Goal: Transaction & Acquisition: Download file/media

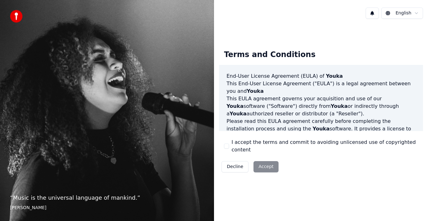
click at [226, 146] on button "I accept the terms and commit to avoiding unlicensed use of copyrighted content" at bounding box center [226, 146] width 5 height 5
click at [277, 163] on div "Decline Accept" at bounding box center [250, 167] width 62 height 16
click at [273, 164] on button "Accept" at bounding box center [265, 166] width 25 height 11
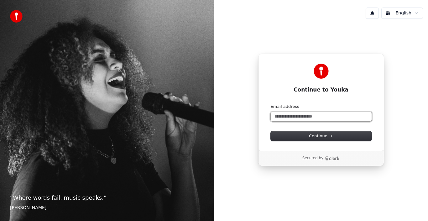
click at [334, 114] on input "Email address" at bounding box center [321, 116] width 101 height 9
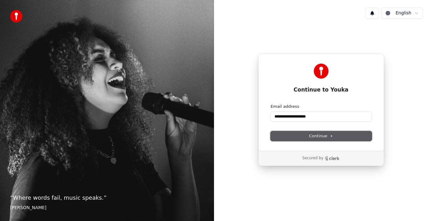
click at [338, 140] on button "Continue" at bounding box center [321, 135] width 101 height 9
type input "**********"
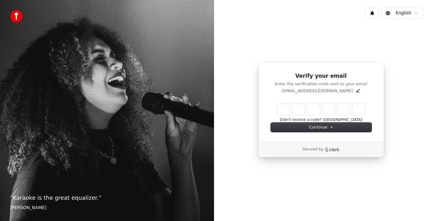
click at [283, 108] on input "Enter verification code" at bounding box center [321, 109] width 88 height 11
type input "******"
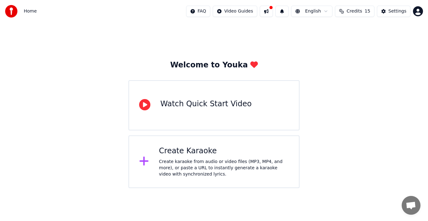
click at [207, 110] on div "Watch Quick Start Video" at bounding box center [205, 105] width 91 height 13
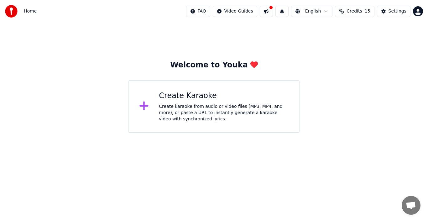
click at [144, 104] on icon at bounding box center [143, 106] width 9 height 9
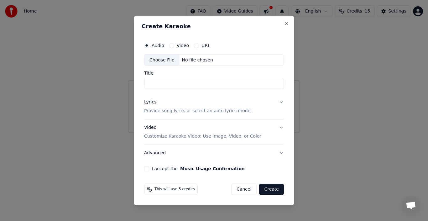
click at [169, 57] on div "Choose File" at bounding box center [161, 60] width 35 height 11
type input "**********"
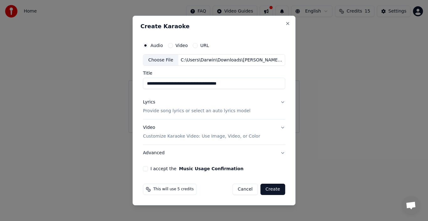
click at [230, 112] on p "Provide song lyrics or select an auto lyrics model" at bounding box center [196, 111] width 107 height 6
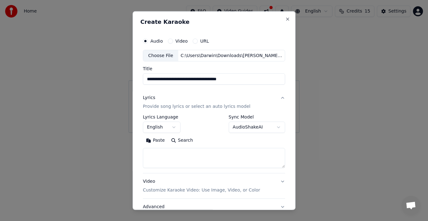
click at [169, 127] on button "English" at bounding box center [162, 127] width 38 height 11
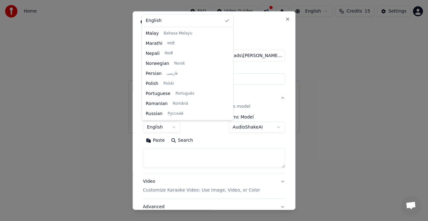
scroll to position [100, 0]
select select "**"
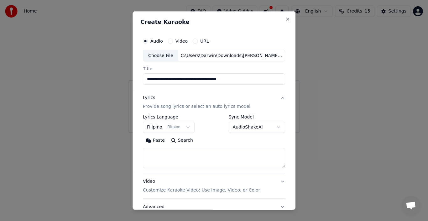
click at [174, 154] on textarea at bounding box center [214, 158] width 142 height 20
paste textarea "**********"
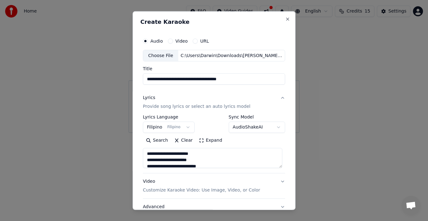
scroll to position [183, 0]
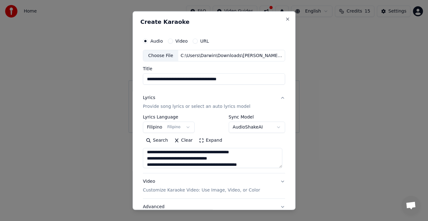
type textarea "**********"
click at [240, 189] on p "Customize Karaoke Video: Use Image, Video, or Color" at bounding box center [201, 190] width 117 height 6
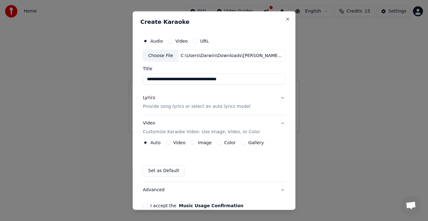
click at [179, 142] on label "Video" at bounding box center [179, 142] width 12 height 4
click at [171, 142] on button "Video" at bounding box center [168, 142] width 5 height 5
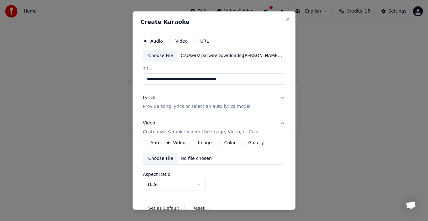
click at [156, 143] on label "Auto" at bounding box center [155, 142] width 10 height 4
click at [148, 143] on button "Auto" at bounding box center [145, 142] width 5 height 5
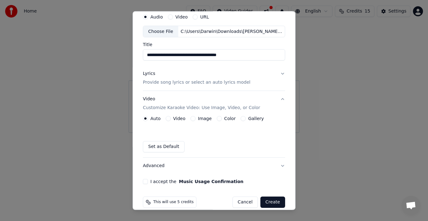
scroll to position [32, 0]
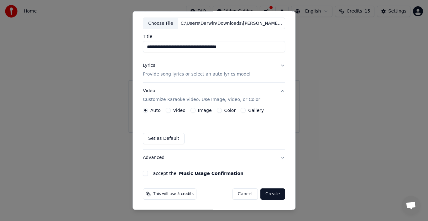
click at [177, 110] on label "Video" at bounding box center [179, 110] width 12 height 4
click at [171, 110] on button "Video" at bounding box center [168, 110] width 5 height 5
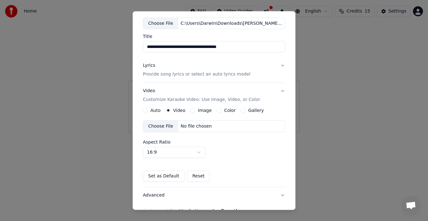
click at [248, 110] on label "Gallery" at bounding box center [256, 110] width 16 height 4
click at [244, 110] on button "Gallery" at bounding box center [243, 110] width 5 height 5
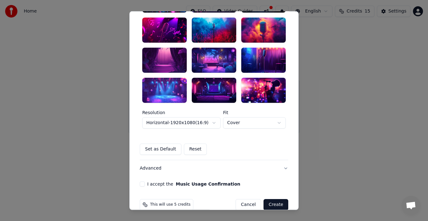
scroll to position [166, 0]
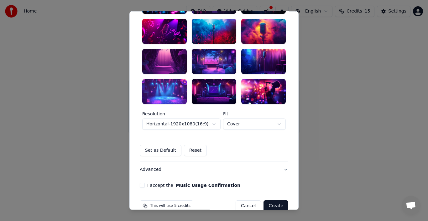
click at [212, 124] on body "**********" at bounding box center [214, 66] width 428 height 133
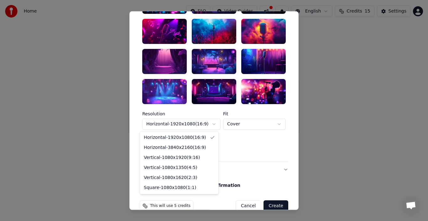
click at [212, 124] on body "**********" at bounding box center [214, 66] width 428 height 133
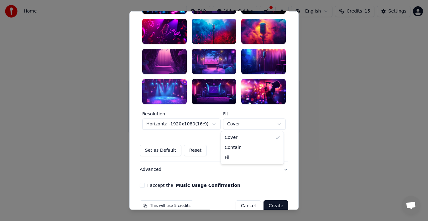
click at [272, 123] on body "**********" at bounding box center [214, 66] width 428 height 133
select select "*******"
click at [259, 65] on div at bounding box center [263, 61] width 44 height 25
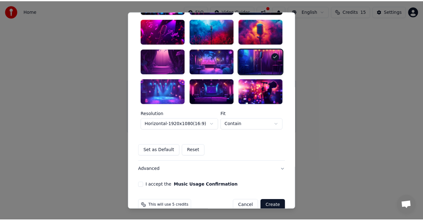
scroll to position [178, 0]
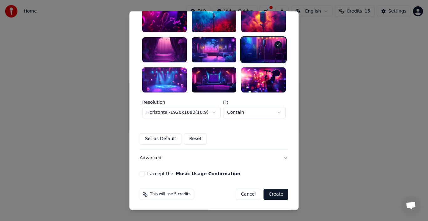
click at [250, 174] on div "I accept the Music Usage Confirmation" at bounding box center [214, 173] width 149 height 5
click at [274, 197] on button "Create" at bounding box center [276, 194] width 25 height 11
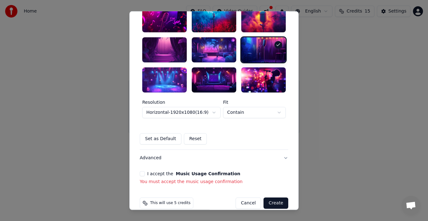
click at [140, 173] on button "I accept the Music Usage Confirmation" at bounding box center [142, 173] width 5 height 5
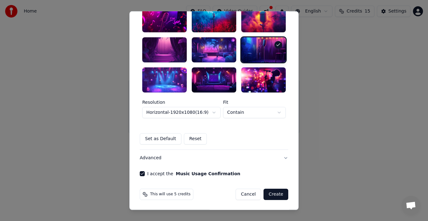
click at [273, 196] on button "Create" at bounding box center [276, 194] width 25 height 11
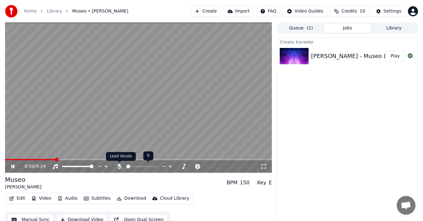
click at [119, 166] on icon at bounding box center [119, 166] width 6 height 5
click at [156, 165] on span at bounding box center [156, 167] width 4 height 4
click at [158, 166] on span at bounding box center [156, 167] width 4 height 4
click at [157, 165] on span at bounding box center [156, 167] width 4 height 4
click at [5, 158] on span at bounding box center [7, 160] width 4 height 4
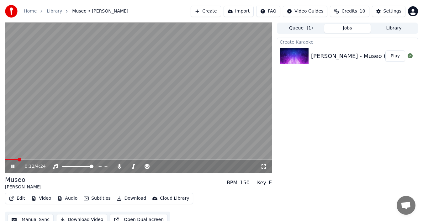
scroll to position [7, 0]
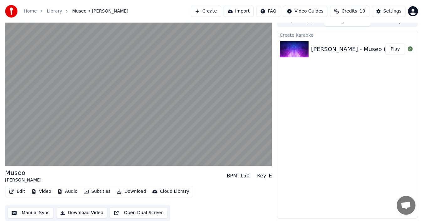
click at [20, 191] on button "Edit" at bounding box center [17, 191] width 21 height 9
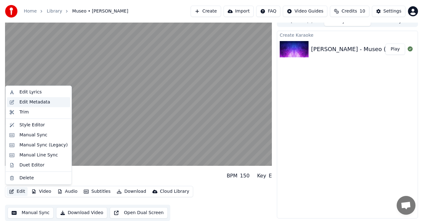
click at [41, 104] on div "Edit Metadata" at bounding box center [34, 102] width 31 height 6
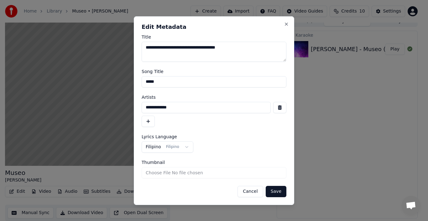
click at [289, 23] on div "**********" at bounding box center [214, 110] width 160 height 189
click at [286, 25] on button "Close" at bounding box center [286, 24] width 5 height 5
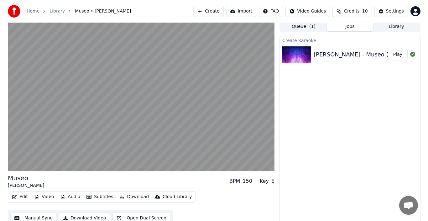
scroll to position [0, 0]
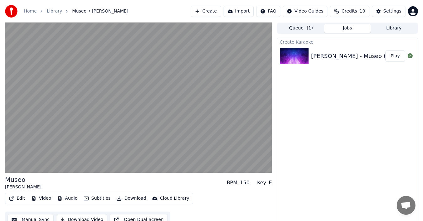
click at [39, 199] on button "Video" at bounding box center [41, 198] width 25 height 9
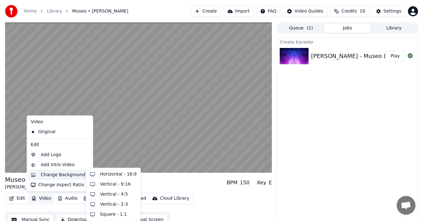
click at [53, 176] on div "Change Background" at bounding box center [63, 175] width 44 height 6
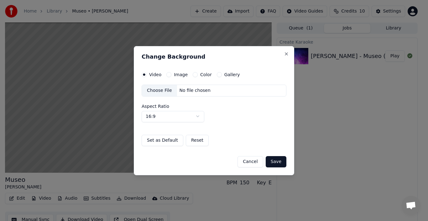
click at [220, 75] on div "Gallery" at bounding box center [228, 74] width 23 height 5
click at [217, 75] on button "Gallery" at bounding box center [219, 74] width 5 height 5
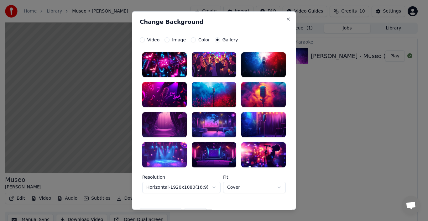
click at [166, 38] on div "Image" at bounding box center [175, 39] width 21 height 5
click at [165, 41] on button "Image" at bounding box center [167, 39] width 5 height 5
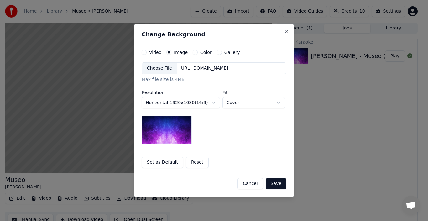
click at [200, 53] on label "Color" at bounding box center [206, 52] width 12 height 4
click at [198, 53] on button "Color" at bounding box center [195, 52] width 5 height 5
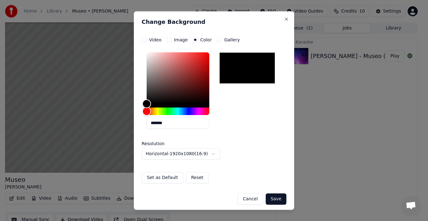
click at [156, 40] on label "Video" at bounding box center [155, 39] width 12 height 4
click at [147, 40] on button "Video" at bounding box center [144, 39] width 5 height 5
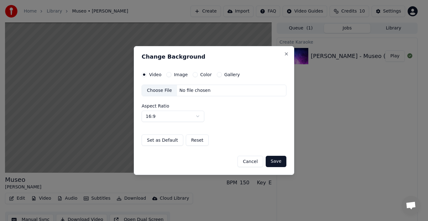
click at [286, 57] on div "Change Background Video Image Color Gallery Choose File No file chosen Aspect R…" at bounding box center [214, 110] width 160 height 129
click at [286, 55] on button "Close" at bounding box center [286, 53] width 5 height 5
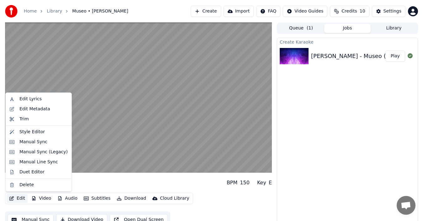
click at [20, 197] on button "Edit" at bounding box center [17, 198] width 21 height 9
click at [29, 133] on div "Style Editor" at bounding box center [31, 132] width 25 height 6
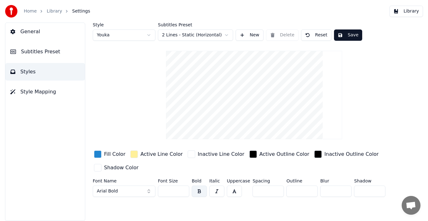
click at [230, 33] on html "Home Library Settings Library General Subtitles Preset Styles Style Mapping Sty…" at bounding box center [214, 110] width 428 height 221
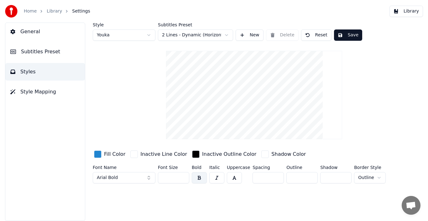
click at [209, 36] on html "Home Library Settings Library General Subtitles Preset Styles Style Mapping Sty…" at bounding box center [214, 110] width 428 height 221
click at [226, 34] on html "Home Library Settings Library General Subtitles Preset Styles Style Mapping Sty…" at bounding box center [214, 110] width 428 height 221
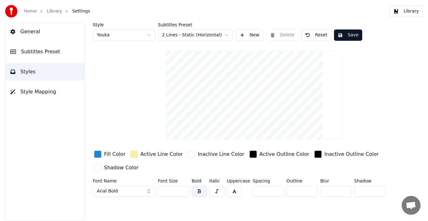
click at [248, 36] on button "New" at bounding box center [250, 34] width 28 height 11
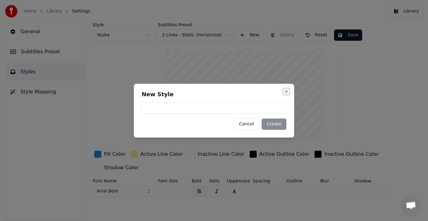
click at [286, 91] on button "Close" at bounding box center [286, 91] width 5 height 5
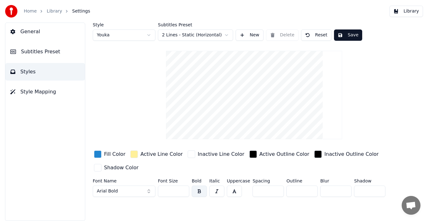
click at [34, 93] on span "Style Mapping" at bounding box center [38, 92] width 36 height 8
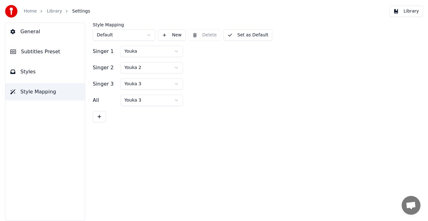
click at [33, 32] on span "General" at bounding box center [30, 32] width 20 height 8
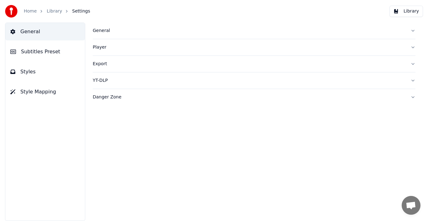
click at [159, 34] on button "General" at bounding box center [254, 31] width 323 height 16
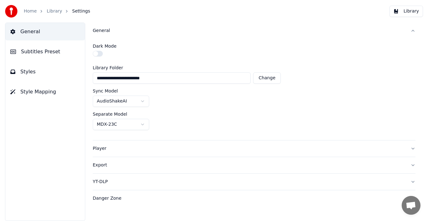
click at [30, 12] on link "Home" at bounding box center [30, 11] width 13 height 6
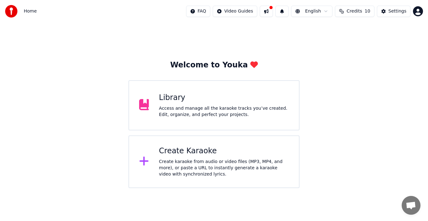
click at [273, 13] on button at bounding box center [266, 11] width 13 height 11
click at [427, 67] on div "Welcome to Youka Library Access and manage all the karaoke tracks you’ve create…" at bounding box center [214, 105] width 428 height 165
click at [34, 11] on span "Home" at bounding box center [30, 11] width 13 height 6
click at [395, 12] on div "Settings" at bounding box center [398, 11] width 18 height 6
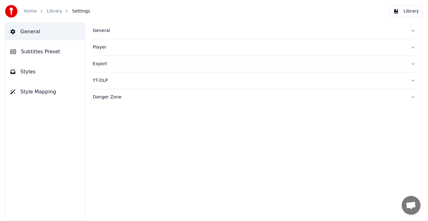
click at [16, 50] on icon at bounding box center [13, 52] width 6 height 4
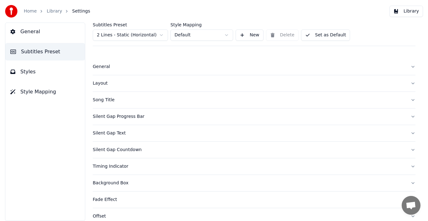
click at [42, 93] on span "Style Mapping" at bounding box center [38, 92] width 36 height 8
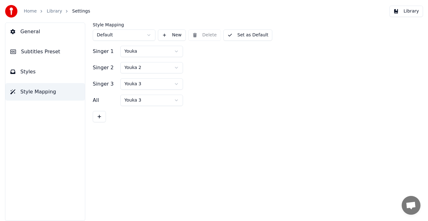
click at [35, 74] on button "Styles" at bounding box center [45, 72] width 80 height 18
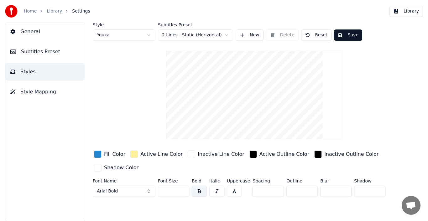
click at [44, 34] on button "General" at bounding box center [45, 32] width 80 height 18
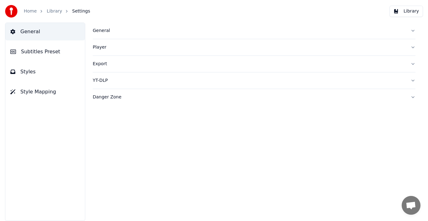
click at [6, 11] on img at bounding box center [11, 11] width 13 height 13
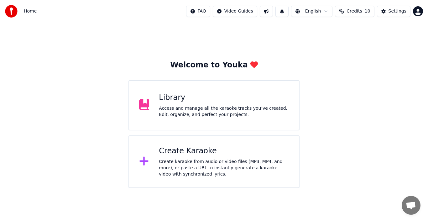
click at [200, 105] on div "Access and manage all the karaoke tracks you’ve created. Edit, organize, and pe…" at bounding box center [224, 111] width 130 height 13
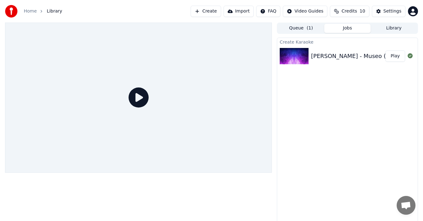
click at [139, 99] on icon at bounding box center [138, 97] width 20 height 20
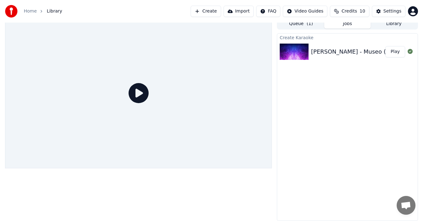
click at [343, 51] on div "[PERSON_NAME] - Museo (Official Lyric Video)" at bounding box center [375, 51] width 129 height 9
click at [395, 52] on button "Play" at bounding box center [395, 51] width 20 height 11
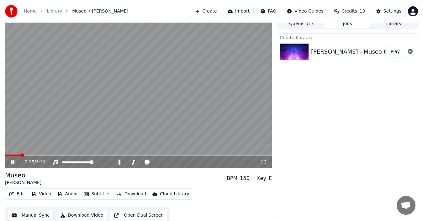
click at [264, 161] on icon at bounding box center [263, 161] width 6 height 5
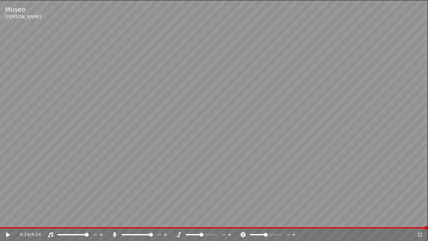
click at [420, 221] on icon at bounding box center [420, 234] width 6 height 5
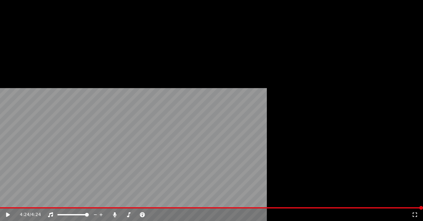
scroll to position [7, 0]
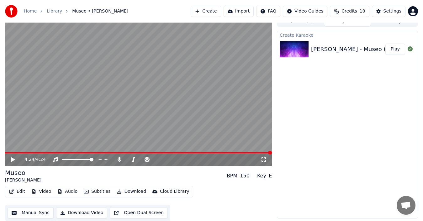
click at [85, 214] on button "Download Video" at bounding box center [81, 212] width 51 height 11
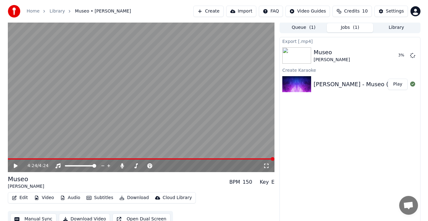
scroll to position [0, 0]
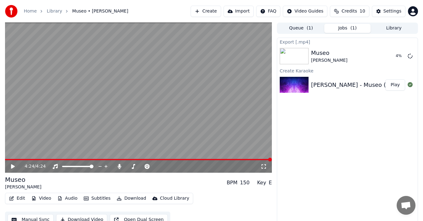
click at [315, 10] on html "Home Library Museo • [PERSON_NAME] Create Import FAQ Video Guides Credits 10 Se…" at bounding box center [211, 110] width 423 height 221
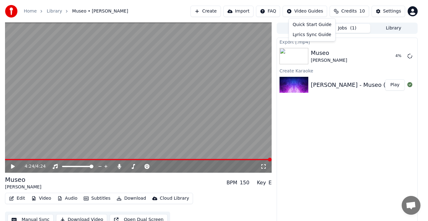
click at [345, 144] on html "Home Library Museo • [PERSON_NAME] Create Import FAQ Video Guides Credits 10 Se…" at bounding box center [214, 110] width 428 height 221
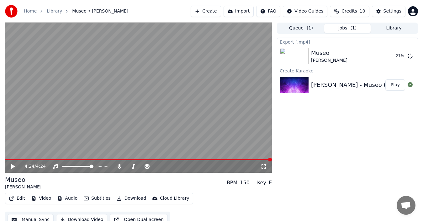
click at [238, 11] on button "Import" at bounding box center [238, 11] width 30 height 11
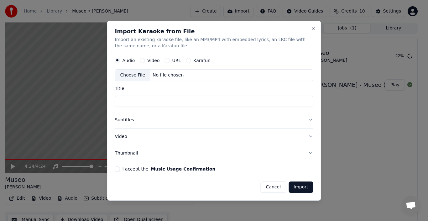
click at [175, 62] on label "URL" at bounding box center [176, 60] width 9 height 4
click at [170, 62] on button "URL" at bounding box center [167, 60] width 5 height 5
click at [184, 76] on input "text" at bounding box center [214, 75] width 198 height 13
paste input "**********"
type input "**********"
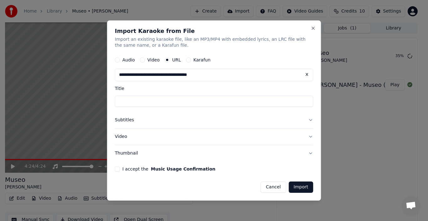
click at [176, 102] on input "Title" at bounding box center [214, 101] width 198 height 11
type input "**********"
click at [311, 118] on button "Subtitles" at bounding box center [214, 120] width 198 height 16
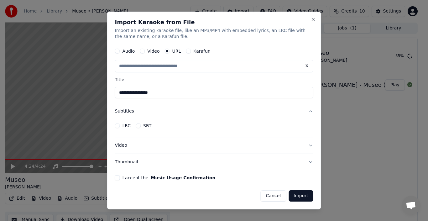
click at [312, 113] on button "Subtitles" at bounding box center [214, 111] width 198 height 16
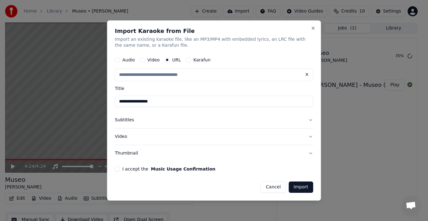
click at [311, 137] on button "Video" at bounding box center [214, 136] width 198 height 16
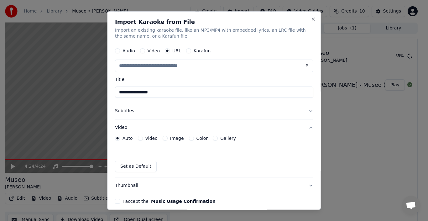
type input "**********"
click at [308, 129] on button "Video" at bounding box center [214, 127] width 198 height 16
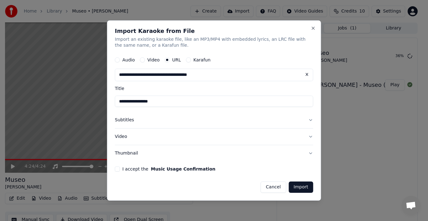
click at [114, 170] on div "**********" at bounding box center [214, 110] width 214 height 180
click at [117, 170] on button "I accept the Music Usage Confirmation" at bounding box center [117, 168] width 5 height 5
click at [301, 187] on button "Import" at bounding box center [301, 186] width 24 height 11
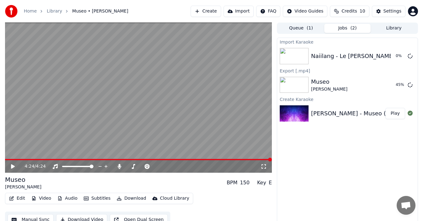
click at [262, 166] on icon at bounding box center [263, 166] width 6 height 5
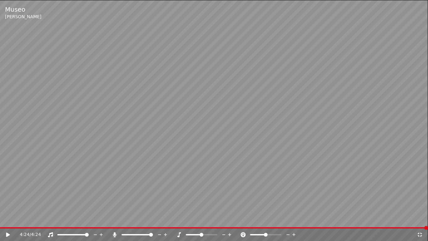
click at [307, 121] on video at bounding box center [214, 120] width 428 height 241
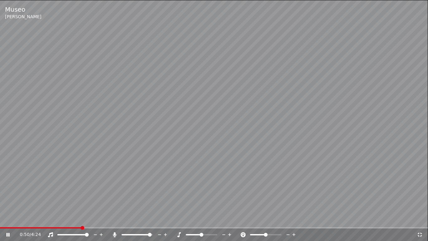
click at [148, 221] on span at bounding box center [150, 235] width 4 height 4
click at [247, 103] on video at bounding box center [214, 120] width 428 height 241
click at [418, 221] on icon at bounding box center [420, 234] width 4 height 4
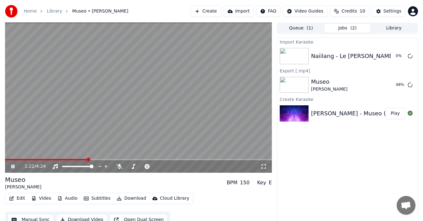
click at [154, 85] on video at bounding box center [138, 98] width 267 height 150
click at [409, 56] on icon at bounding box center [409, 55] width 5 height 5
click at [410, 56] on icon at bounding box center [409, 55] width 5 height 5
click at [412, 54] on icon at bounding box center [409, 55] width 5 height 5
click at [398, 89] on button "Show" at bounding box center [393, 84] width 23 height 11
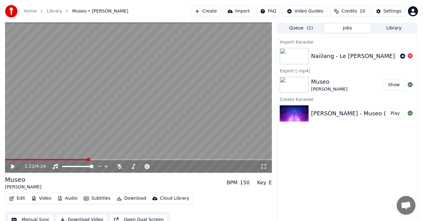
click at [398, 113] on button "Play" at bounding box center [395, 113] width 20 height 11
click at [215, 12] on button "Create" at bounding box center [206, 11] width 30 height 11
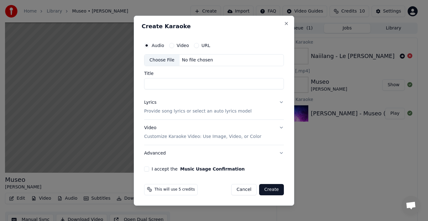
click at [169, 61] on div "Choose File" at bounding box center [161, 60] width 35 height 11
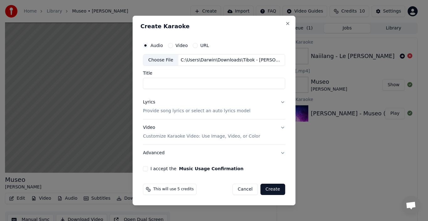
type input "**********"
click at [237, 111] on p "Provide song lyrics or select an auto lyrics model" at bounding box center [196, 111] width 107 height 6
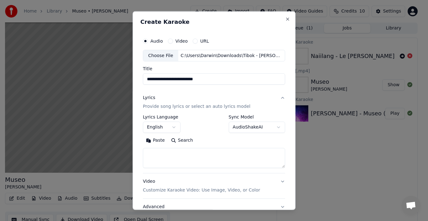
click at [170, 127] on button "English" at bounding box center [162, 127] width 38 height 11
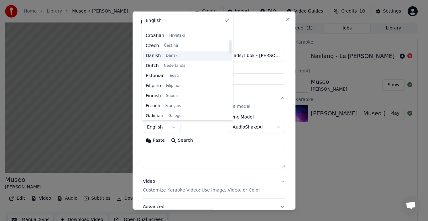
scroll to position [94, 0]
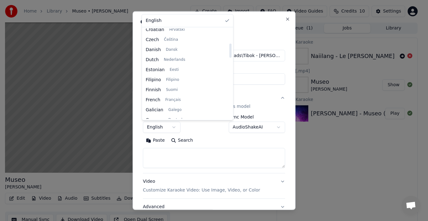
select select "**"
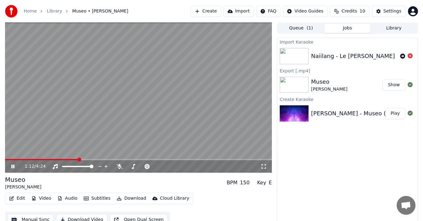
click at [115, 87] on video at bounding box center [138, 98] width 267 height 150
click at [138, 107] on video at bounding box center [138, 98] width 267 height 150
click at [203, 11] on button "Create" at bounding box center [206, 11] width 30 height 11
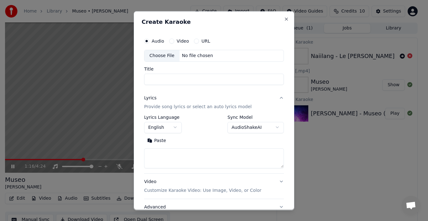
click at [167, 58] on div "Choose File" at bounding box center [161, 55] width 35 height 11
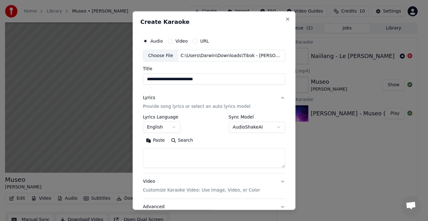
type input "**********"
click at [285, 20] on button "Close" at bounding box center [287, 18] width 5 height 5
select select
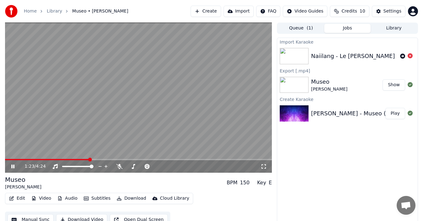
click at [162, 106] on video at bounding box center [138, 98] width 267 height 150
click at [215, 12] on button "Create" at bounding box center [206, 11] width 30 height 11
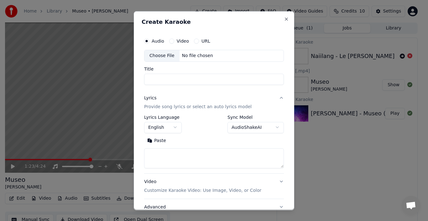
click at [167, 58] on div "Choose File" at bounding box center [161, 55] width 35 height 11
type input "**********"
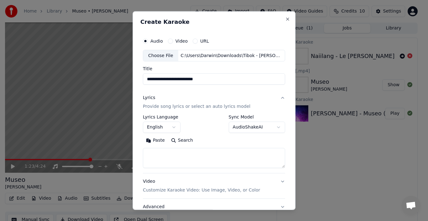
click at [172, 126] on button "English" at bounding box center [162, 127] width 38 height 11
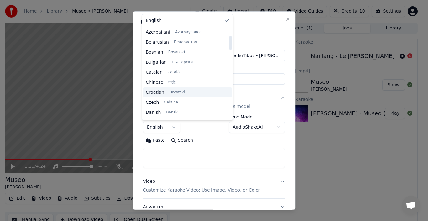
scroll to position [63, 0]
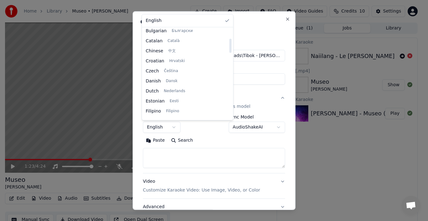
select select "**"
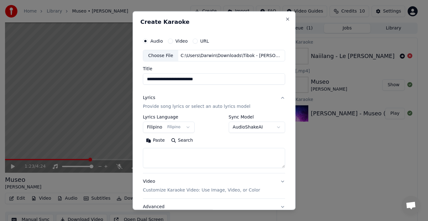
click at [182, 154] on textarea at bounding box center [214, 158] width 142 height 20
paste textarea "**********"
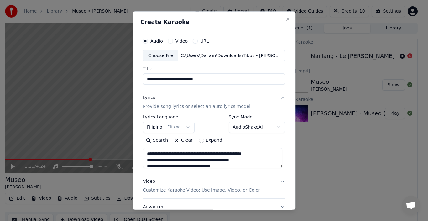
scroll to position [246, 0]
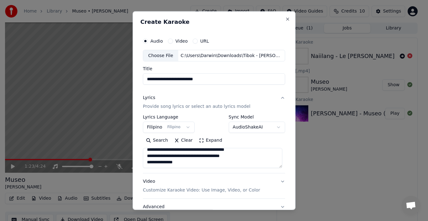
type textarea "**********"
click at [245, 191] on p "Customize Karaoke Video: Use Image, Video, or Color" at bounding box center [201, 190] width 117 height 6
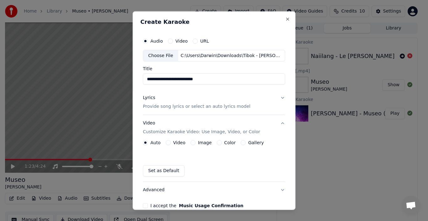
click at [175, 143] on label "Video" at bounding box center [179, 142] width 12 height 4
click at [171, 143] on button "Video" at bounding box center [168, 142] width 5 height 5
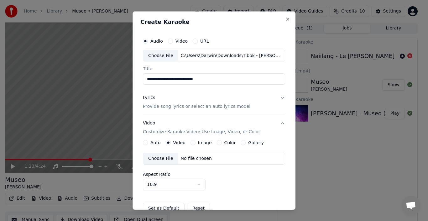
click at [165, 159] on div "Choose File" at bounding box center [160, 158] width 35 height 11
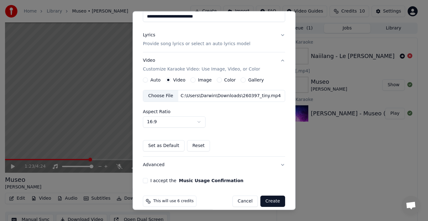
scroll to position [70, 0]
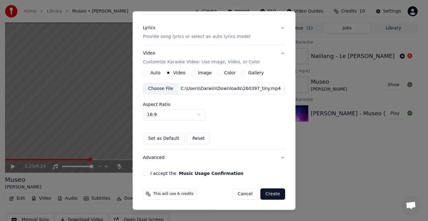
click at [279, 159] on button "Advanced" at bounding box center [214, 157] width 142 height 16
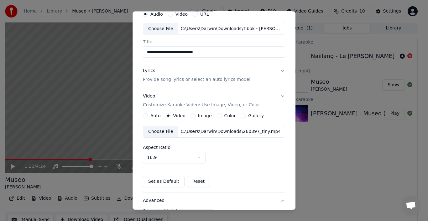
scroll to position [14, 0]
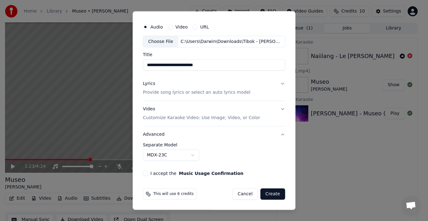
click at [195, 157] on body "**********" at bounding box center [211, 110] width 423 height 221
click at [227, 155] on body "**********" at bounding box center [211, 110] width 423 height 221
click at [278, 136] on button "Advanced" at bounding box center [214, 134] width 142 height 16
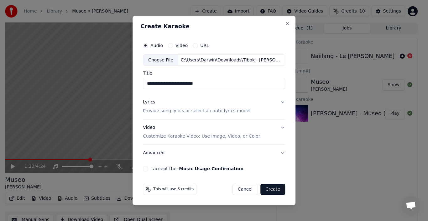
click at [242, 138] on p "Customize Karaoke Video: Use Image, Video, or Color" at bounding box center [201, 136] width 117 height 6
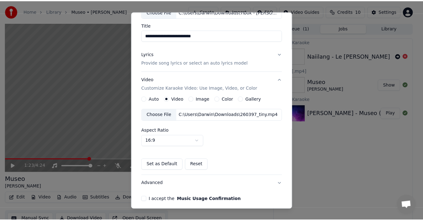
scroll to position [70, 0]
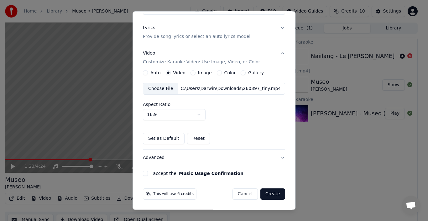
click at [173, 194] on span "This will use 6 credits" at bounding box center [173, 193] width 40 height 5
click at [163, 174] on label "I accept the Music Usage Confirmation" at bounding box center [196, 173] width 93 height 4
click at [148, 174] on button "I accept the Music Usage Confirmation" at bounding box center [145, 173] width 5 height 5
click at [277, 191] on button "Create" at bounding box center [272, 193] width 25 height 11
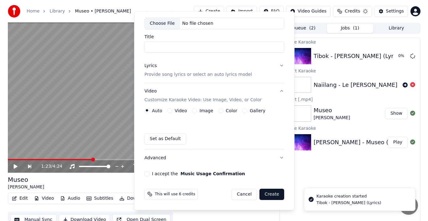
scroll to position [32, 0]
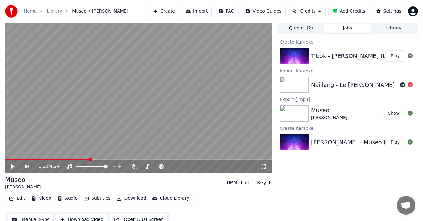
click at [396, 54] on button "Play" at bounding box center [395, 55] width 20 height 11
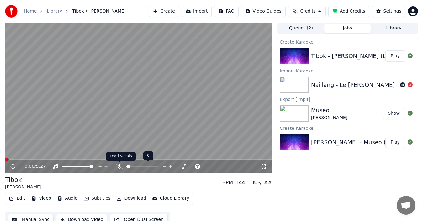
click at [119, 167] on icon at bounding box center [119, 166] width 6 height 5
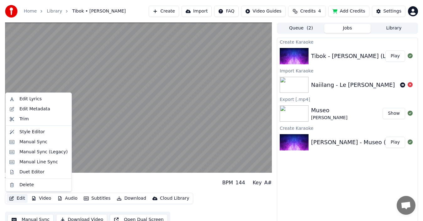
click at [16, 198] on button "Edit" at bounding box center [17, 198] width 21 height 9
click at [31, 99] on div "Edit Lyrics" at bounding box center [30, 99] width 22 height 6
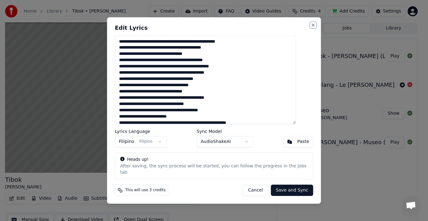
click at [311, 28] on button "Close" at bounding box center [313, 25] width 5 height 5
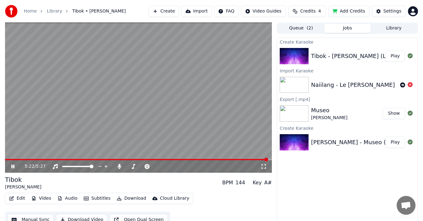
click at [15, 200] on button "Edit" at bounding box center [17, 198] width 21 height 9
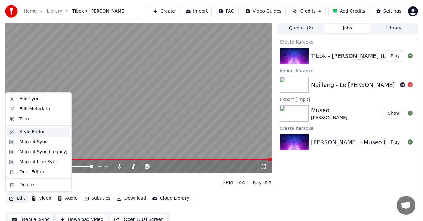
click at [27, 131] on div "Style Editor" at bounding box center [31, 132] width 25 height 6
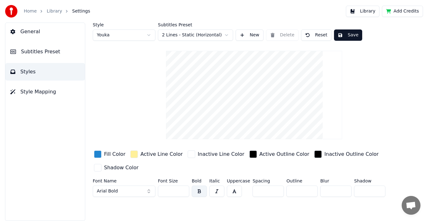
click at [116, 169] on div "Shadow Color" at bounding box center [121, 168] width 34 height 8
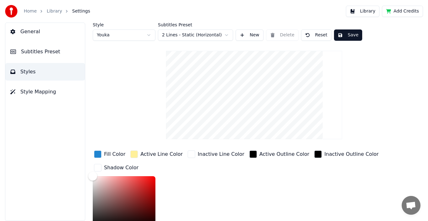
click at [110, 169] on div "Shadow Color" at bounding box center [121, 168] width 34 height 8
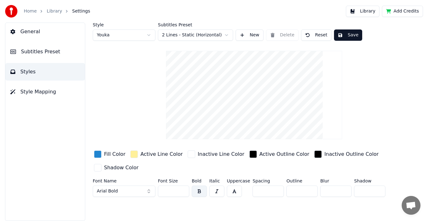
click at [149, 37] on html "Home Library Settings Library Add Credits General Subtitles Preset Styles Style…" at bounding box center [214, 110] width 428 height 221
click at [150, 33] on html "Home Library Settings Library Add Credits General Subtitles Preset Styles Style…" at bounding box center [214, 110] width 428 height 221
click at [147, 36] on html "Home Library Settings Library Add Credits General Subtitles Preset Styles Style…" at bounding box center [214, 110] width 428 height 221
click at [396, 14] on button "Add Credits" at bounding box center [402, 11] width 41 height 11
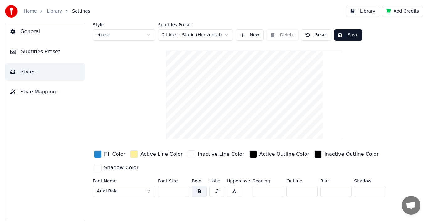
click at [250, 33] on button "New" at bounding box center [250, 34] width 28 height 11
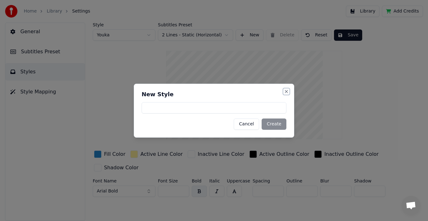
click at [286, 91] on button "Close" at bounding box center [286, 91] width 5 height 5
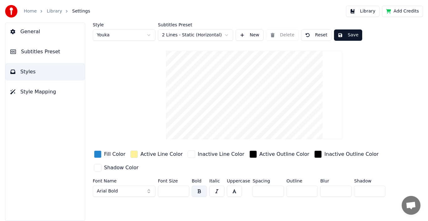
click at [100, 153] on div "button" at bounding box center [98, 154] width 8 height 8
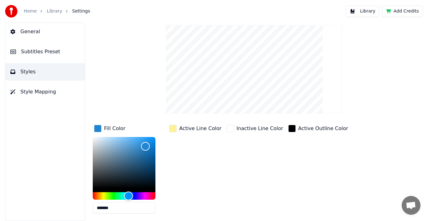
scroll to position [26, 0]
click at [343, 147] on div "Fill Color ******* Active Line Color Inactive Line Color Active Outline Color I…" at bounding box center [243, 177] width 300 height 108
click at [132, 126] on div "Fill Color *******" at bounding box center [129, 170] width 73 height 95
click at [117, 129] on div "Fill Color" at bounding box center [114, 128] width 21 height 8
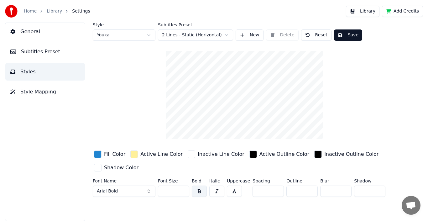
scroll to position [0, 0]
click at [144, 192] on button "Arial Bold" at bounding box center [124, 191] width 63 height 11
click at [148, 191] on button "Arial Bold" at bounding box center [124, 191] width 63 height 11
click at [128, 189] on button "Arial Bold" at bounding box center [124, 191] width 63 height 11
click at [150, 192] on button "Arial Italic" at bounding box center [124, 191] width 63 height 11
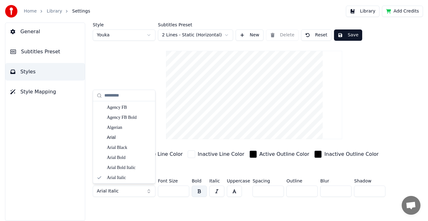
click at [149, 192] on button "Arial Italic" at bounding box center [124, 191] width 63 height 11
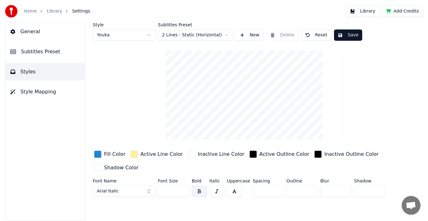
click at [149, 192] on button "Arial Italic" at bounding box center [124, 191] width 63 height 11
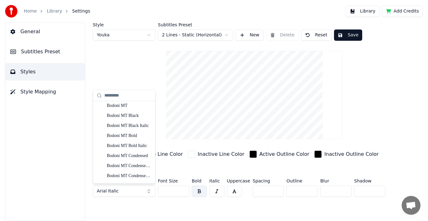
scroll to position [451, 0]
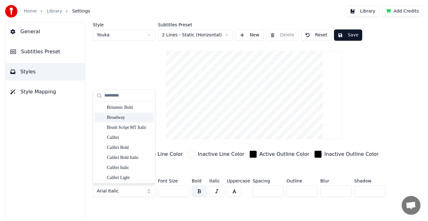
click at [124, 118] on div "Broadway" at bounding box center [129, 117] width 44 height 6
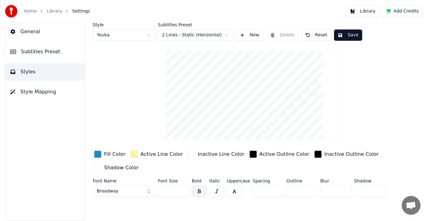
click at [328, 191] on input "*" at bounding box center [335, 191] width 31 height 11
click at [342, 191] on input "*" at bounding box center [335, 191] width 31 height 11
click at [342, 189] on input "*" at bounding box center [335, 191] width 31 height 11
type input "*"
click at [343, 192] on input "*" at bounding box center [335, 191] width 31 height 11
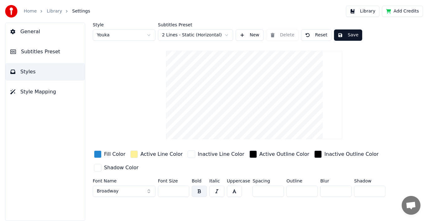
click at [149, 190] on button "Broadway" at bounding box center [124, 191] width 63 height 11
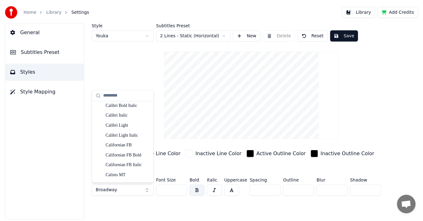
scroll to position [0, 0]
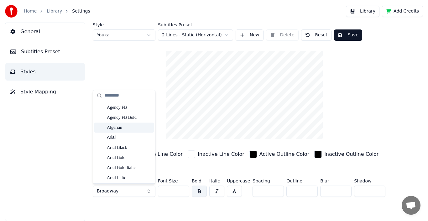
click at [389, 47] on div "Style Youka Subtitles Preset 2 Lines - Static (Horizontal) New Delete Reset Sav…" at bounding box center [254, 111] width 323 height 177
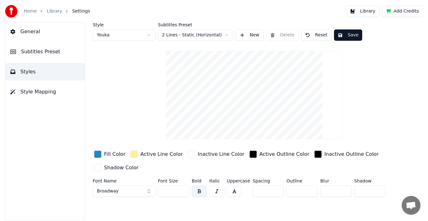
click at [42, 49] on span "Subtitles Preset" at bounding box center [40, 52] width 39 height 8
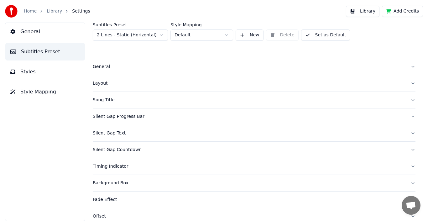
click at [31, 92] on span "Style Mapping" at bounding box center [38, 92] width 36 height 8
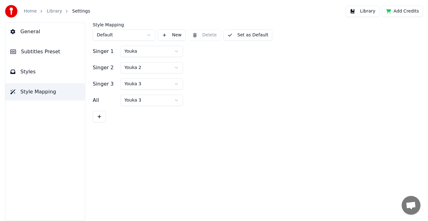
click at [49, 37] on button "General" at bounding box center [45, 32] width 80 height 18
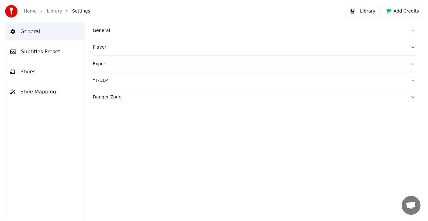
click at [55, 14] on div "Home Library Settings" at bounding box center [47, 11] width 85 height 13
click at [34, 12] on link "Home" at bounding box center [30, 11] width 13 height 6
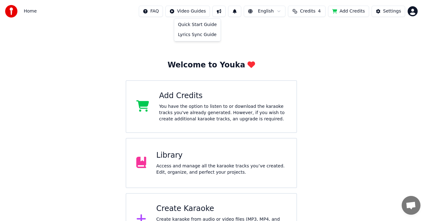
click at [197, 13] on html "Home FAQ Video Guides English Credits 4 Add Credits Settings Welcome to Youka A…" at bounding box center [214, 123] width 428 height 246
click at [282, 42] on html "Home FAQ Video Guides English Credits 4 Add Credits Settings Welcome to Youka A…" at bounding box center [214, 123] width 428 height 246
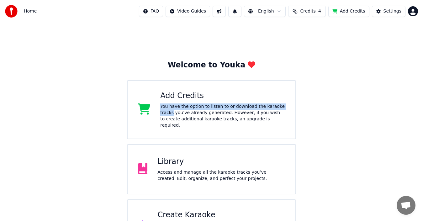
drag, startPoint x: 422, startPoint y: 95, endPoint x: 426, endPoint y: 99, distance: 5.3
click at [423, 104] on html "Home FAQ Video Guides English Credits 4 Add Credits Settings Welcome to Youka A…" at bounding box center [211, 126] width 423 height 252
click at [189, 12] on html "Home FAQ Video Guides English Credits 4 Add Credits Settings Welcome to Youka A…" at bounding box center [211, 126] width 423 height 252
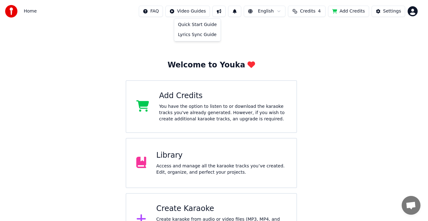
click at [238, 39] on html "Home FAQ Video Guides English Credits 4 Add Credits Settings Welcome to Youka A…" at bounding box center [214, 123] width 428 height 246
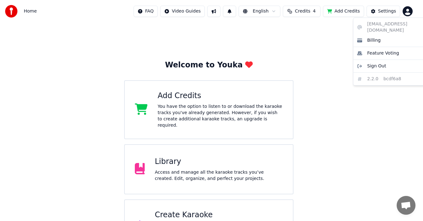
click at [410, 14] on html "Home FAQ Video Guides English Credits 4 Add Credits Settings Welcome to Youka A…" at bounding box center [211, 126] width 423 height 252
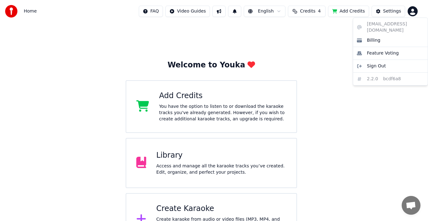
click at [246, 44] on html "Home FAQ Video Guides English Credits 4 Add Credits Settings Welcome to Youka A…" at bounding box center [214, 123] width 428 height 246
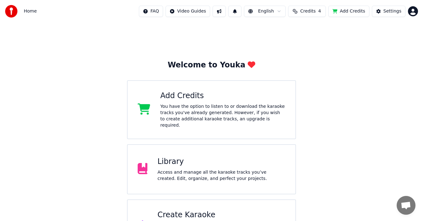
click at [25, 14] on div "Home" at bounding box center [21, 11] width 32 height 13
click at [15, 12] on img at bounding box center [11, 11] width 13 height 13
click at [197, 7] on html "Home FAQ Video Guides English Credits 4 Add Credits Settings Welcome to Youka A…" at bounding box center [211, 126] width 423 height 252
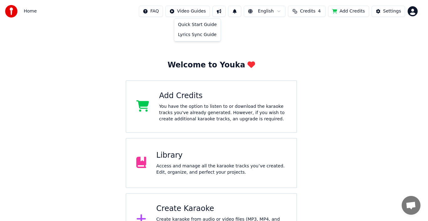
click at [359, 78] on html "Home FAQ Video Guides English Credits 4 Add Credits Settings Welcome to Youka A…" at bounding box center [214, 123] width 428 height 246
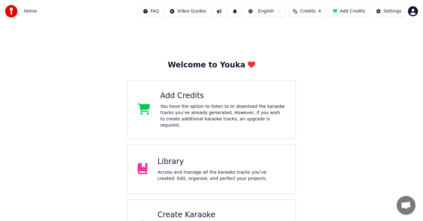
click at [241, 173] on div "Access and manage all the karaoke tracks you’ve created. Edit, organize, and pe…" at bounding box center [221, 175] width 128 height 13
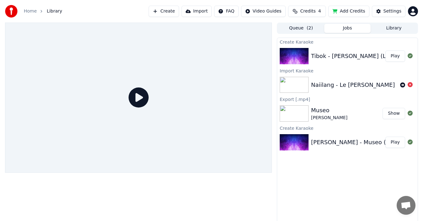
click at [395, 54] on button "Play" at bounding box center [395, 55] width 20 height 11
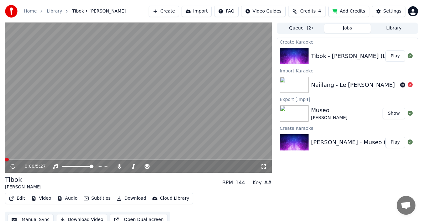
scroll to position [7, 0]
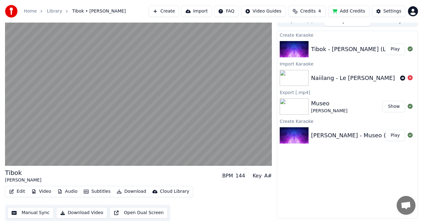
click at [142, 214] on button "Open Dual Screen" at bounding box center [139, 212] width 58 height 11
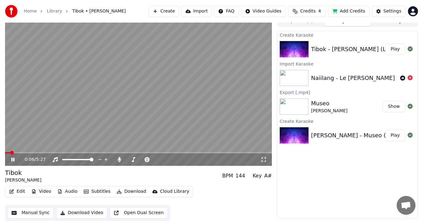
click at [95, 194] on button "Subtitles" at bounding box center [97, 191] width 32 height 9
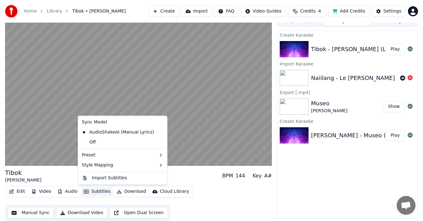
click at [95, 194] on button "Subtitles" at bounding box center [97, 191] width 32 height 9
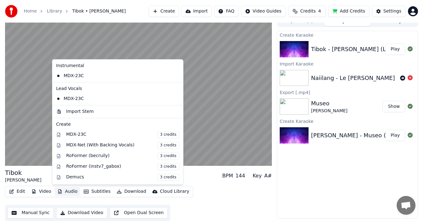
click at [66, 194] on button "Audio" at bounding box center [67, 191] width 25 height 9
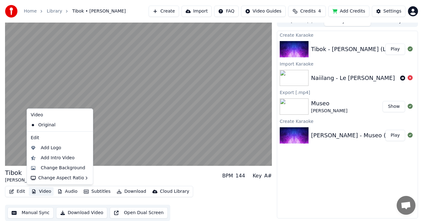
click at [43, 193] on button "Video" at bounding box center [41, 191] width 25 height 9
click at [59, 168] on div "Change Background" at bounding box center [63, 168] width 44 height 6
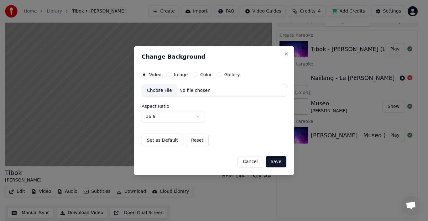
click at [289, 53] on div "Change Background Video Image Color Gallery Choose File No file chosen Aspect R…" at bounding box center [214, 110] width 160 height 129
click at [287, 54] on button "Close" at bounding box center [286, 53] width 5 height 5
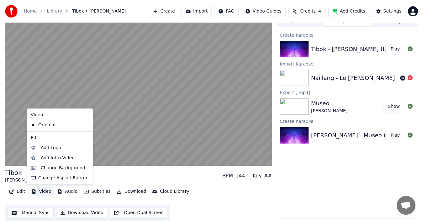
click at [46, 191] on button "Video" at bounding box center [41, 191] width 25 height 9
click at [56, 160] on div "Add Intro Video" at bounding box center [58, 158] width 34 height 6
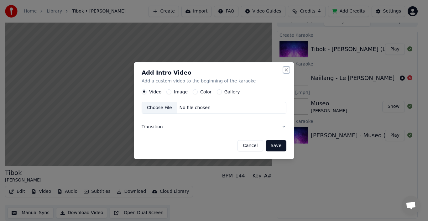
click at [286, 68] on button "Close" at bounding box center [286, 69] width 5 height 5
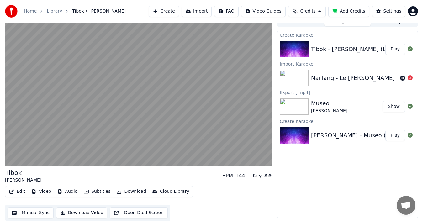
click at [394, 52] on button "Play" at bounding box center [395, 49] width 20 height 11
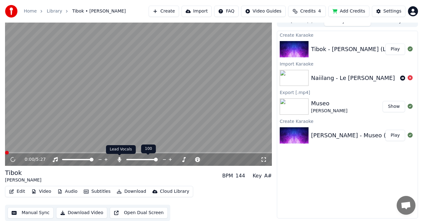
click at [119, 157] on icon at bounding box center [119, 159] width 3 height 5
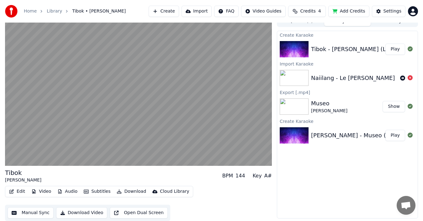
click at [396, 50] on button "Play" at bounding box center [395, 49] width 20 height 11
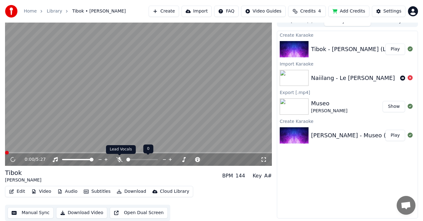
click at [120, 159] on icon at bounding box center [119, 159] width 6 height 5
click at [121, 160] on icon at bounding box center [119, 159] width 6 height 5
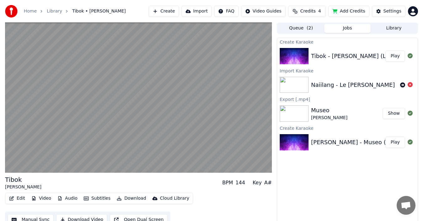
click at [300, 32] on button "Queue ( 2 )" at bounding box center [301, 28] width 46 height 9
click at [348, 31] on button "Jobs" at bounding box center [347, 28] width 46 height 9
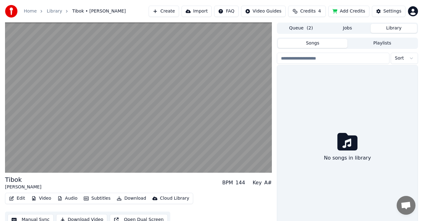
click at [391, 29] on button "Library" at bounding box center [393, 28] width 46 height 9
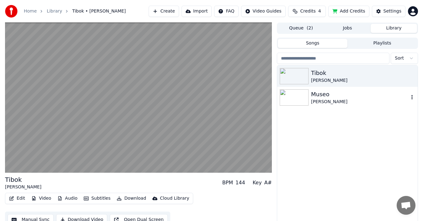
click at [412, 97] on icon "button" at bounding box center [411, 97] width 1 height 4
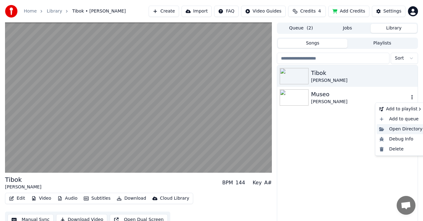
click at [394, 128] on div "Open Directory" at bounding box center [400, 129] width 48 height 10
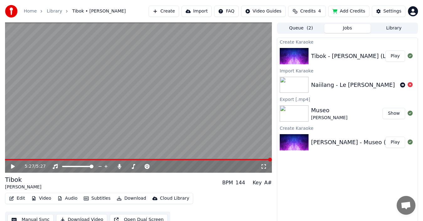
click at [353, 29] on button "Jobs" at bounding box center [347, 28] width 46 height 9
click at [11, 168] on icon at bounding box center [13, 166] width 4 height 4
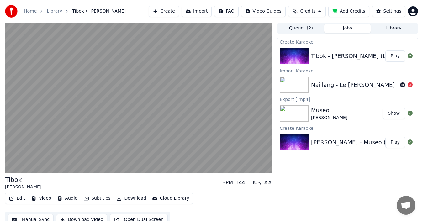
click at [396, 58] on button "Play" at bounding box center [395, 55] width 20 height 11
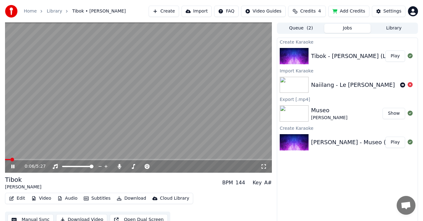
click at [13, 167] on icon at bounding box center [17, 166] width 14 height 5
click at [14, 198] on icon "button" at bounding box center [11, 198] width 5 height 4
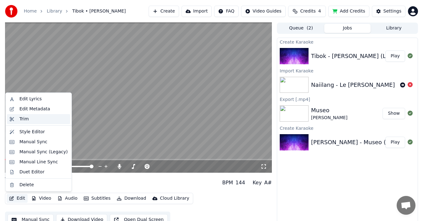
click at [30, 120] on div "Trim" at bounding box center [43, 119] width 48 height 6
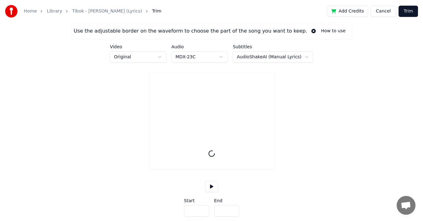
click at [386, 11] on button "Cancel" at bounding box center [382, 11] width 25 height 11
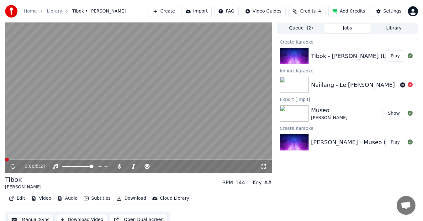
click at [120, 199] on button "Download" at bounding box center [131, 198] width 34 height 9
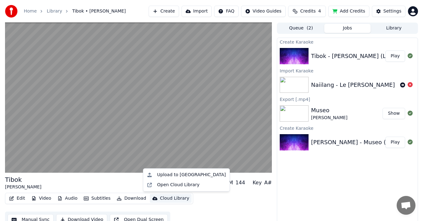
click at [299, 193] on div "Create Karaoke Tibok - [PERSON_NAME] (Lyrics) Play Import Karaoke Naiilang - Le…" at bounding box center [347, 132] width 141 height 188
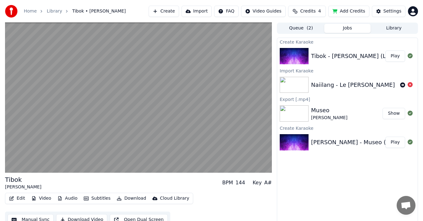
scroll to position [7, 0]
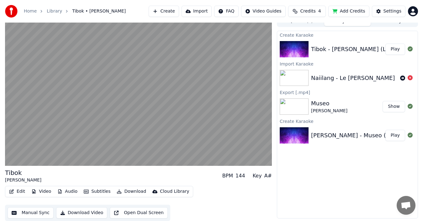
click at [86, 212] on button "Download Video" at bounding box center [81, 212] width 51 height 11
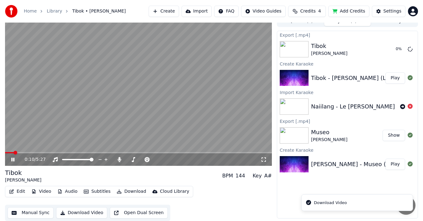
click at [194, 120] on video at bounding box center [138, 91] width 267 height 150
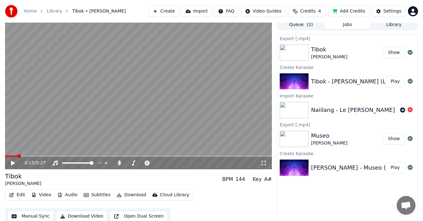
scroll to position [0, 0]
